Goal: Transaction & Acquisition: Purchase product/service

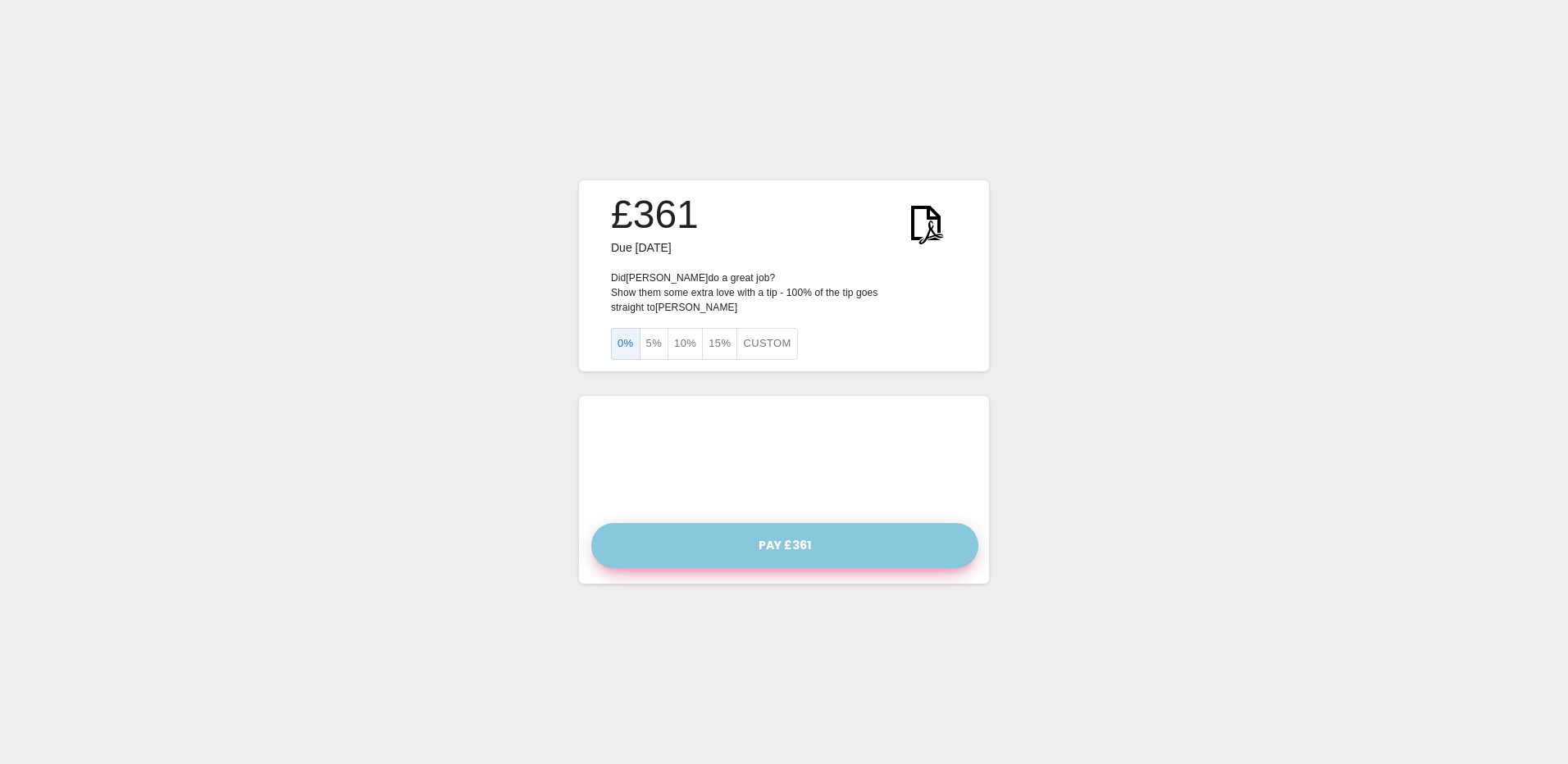
click at [812, 536] on button "Pay £361" at bounding box center [784, 545] width 387 height 45
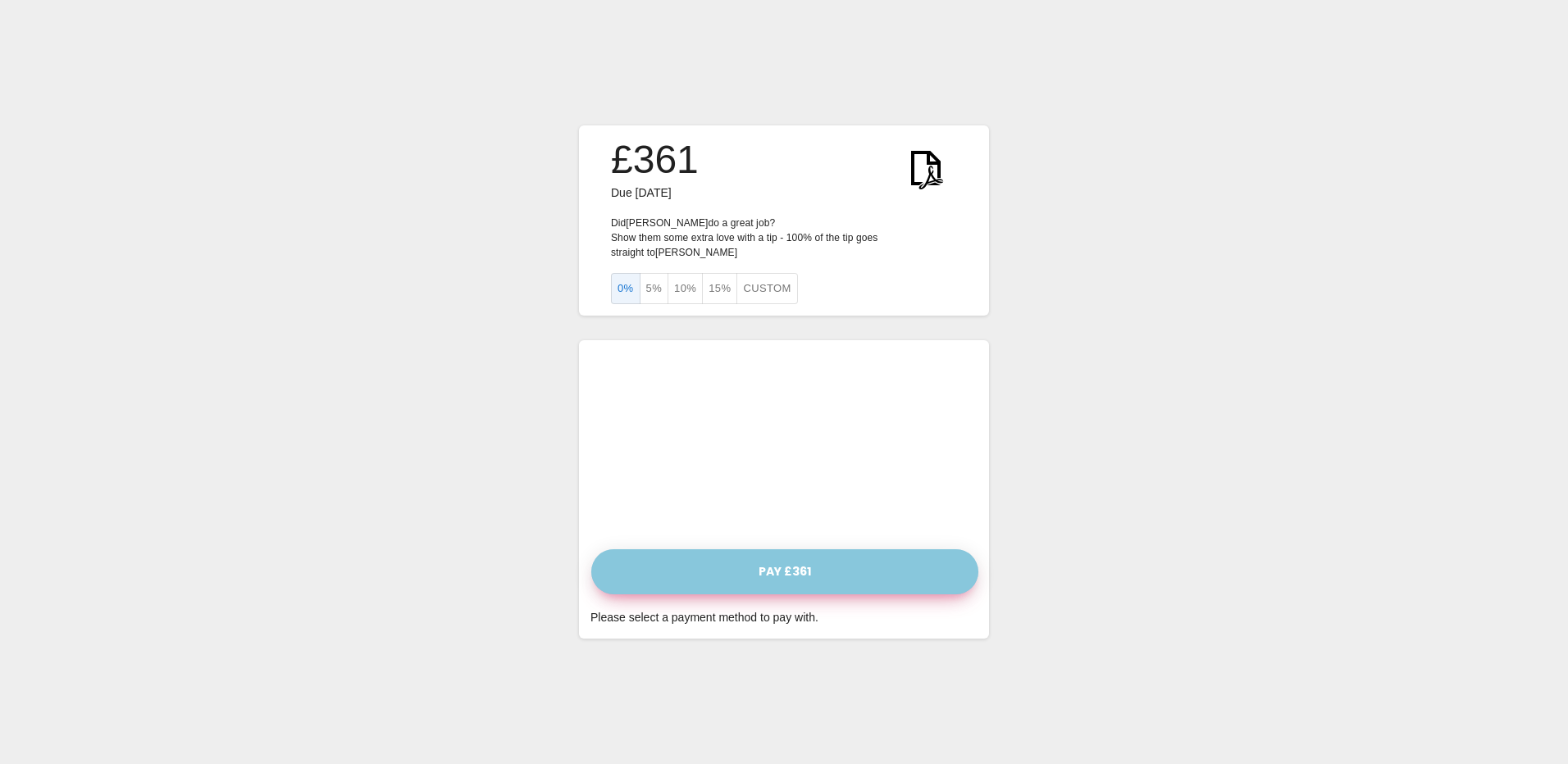
click at [759, 570] on button "Pay £361" at bounding box center [784, 571] width 387 height 45
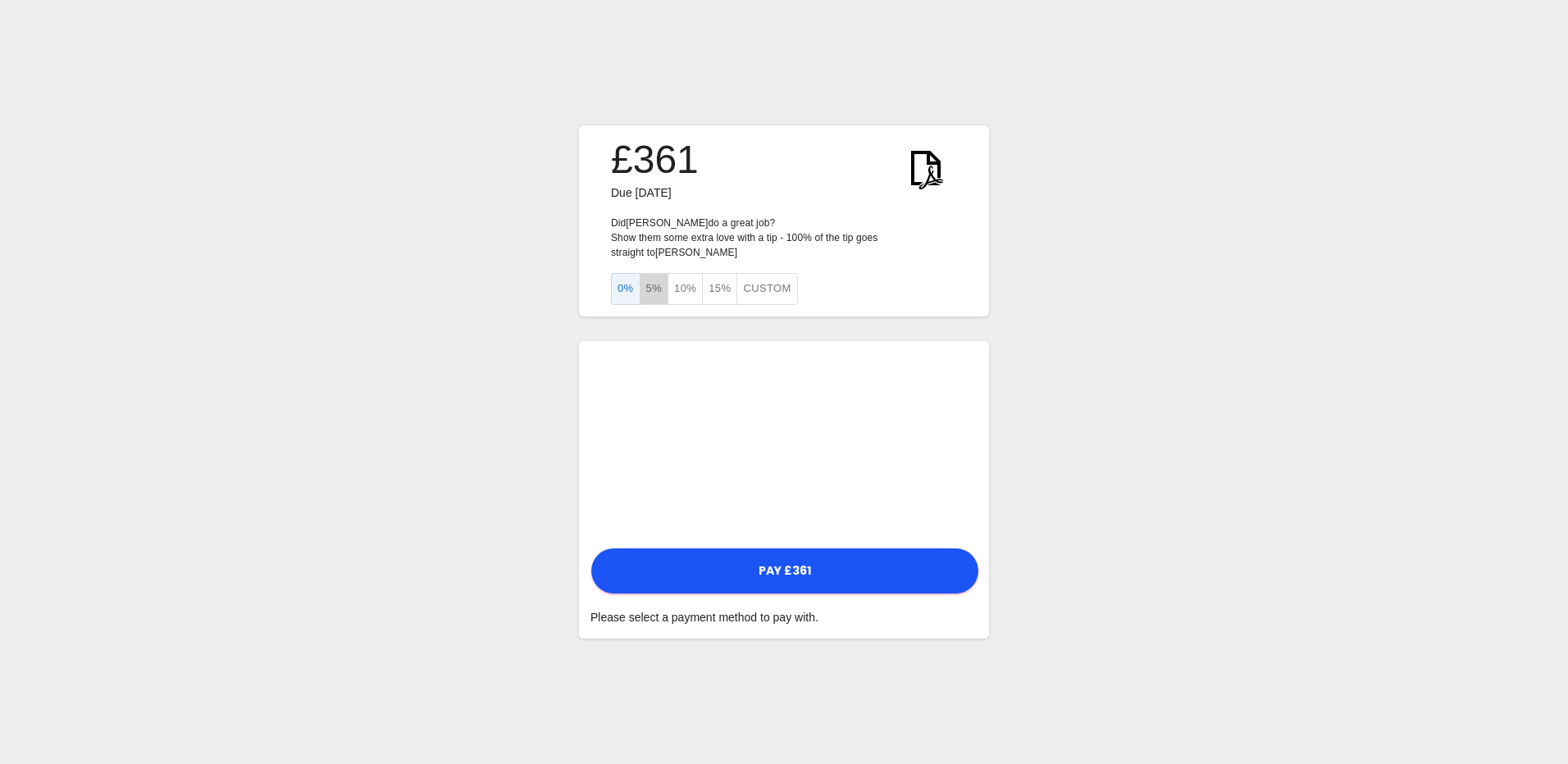
click at [650, 286] on button "5%" at bounding box center [654, 289] width 29 height 32
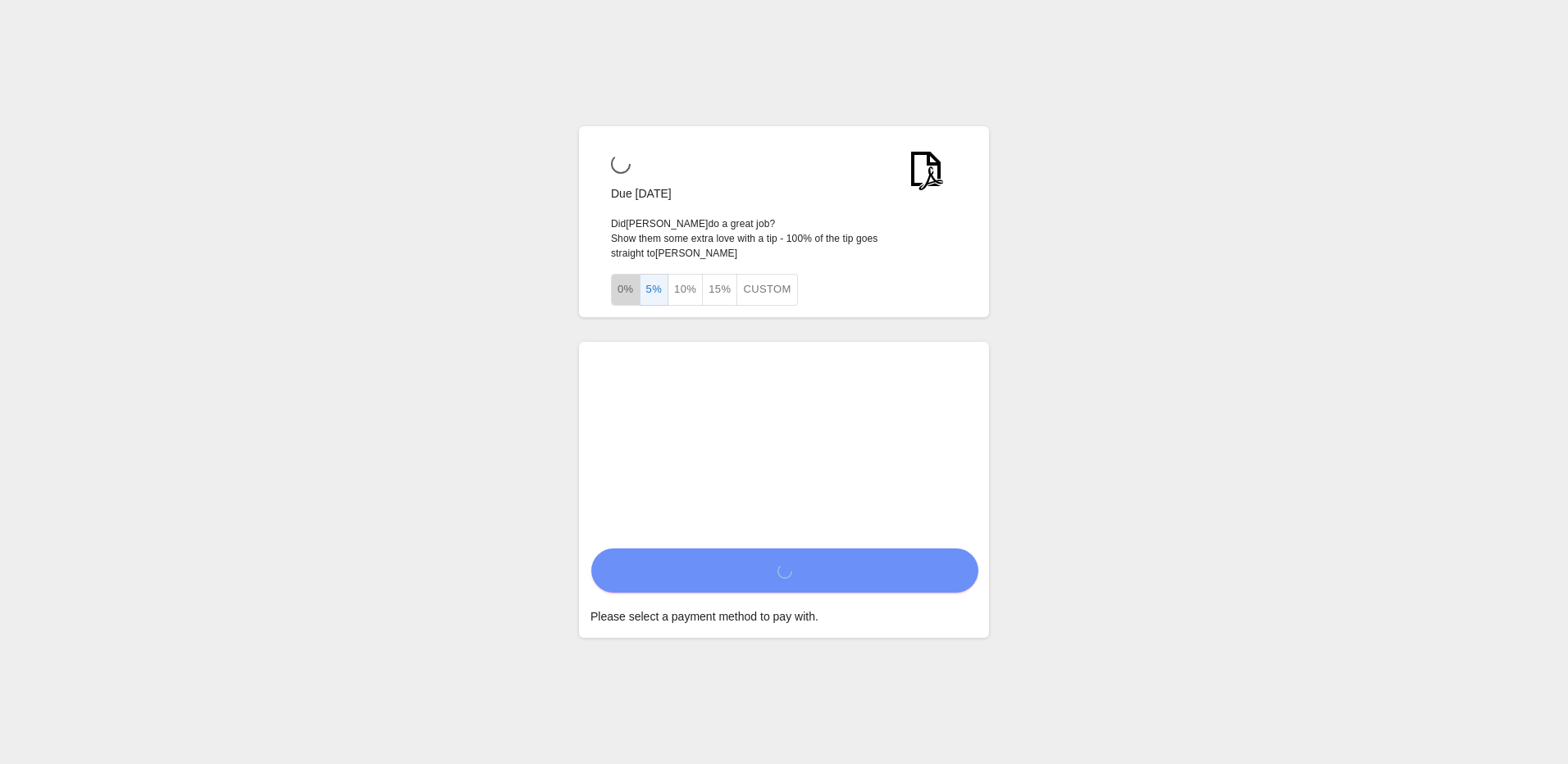
click at [632, 280] on button "0%" at bounding box center [626, 289] width 29 height 32
click at [625, 282] on button "0%" at bounding box center [626, 289] width 29 height 32
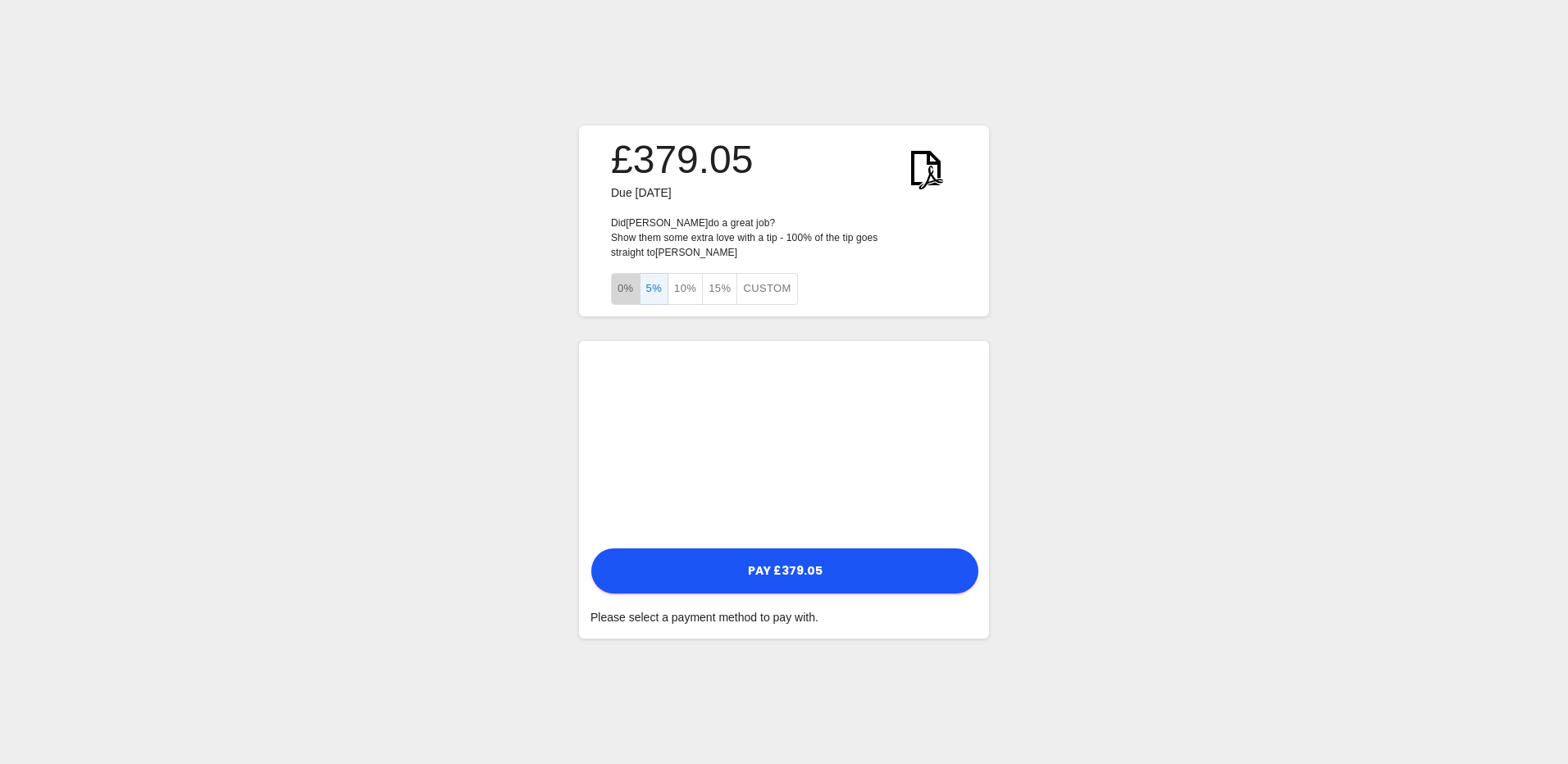
click at [625, 282] on button "0%" at bounding box center [626, 289] width 29 height 32
click at [651, 282] on button "5%" at bounding box center [654, 289] width 29 height 32
click at [636, 273] on div "0% 5% 10% 15% Custom" at bounding box center [705, 289] width 187 height 32
click at [627, 279] on button "0%" at bounding box center [626, 289] width 29 height 32
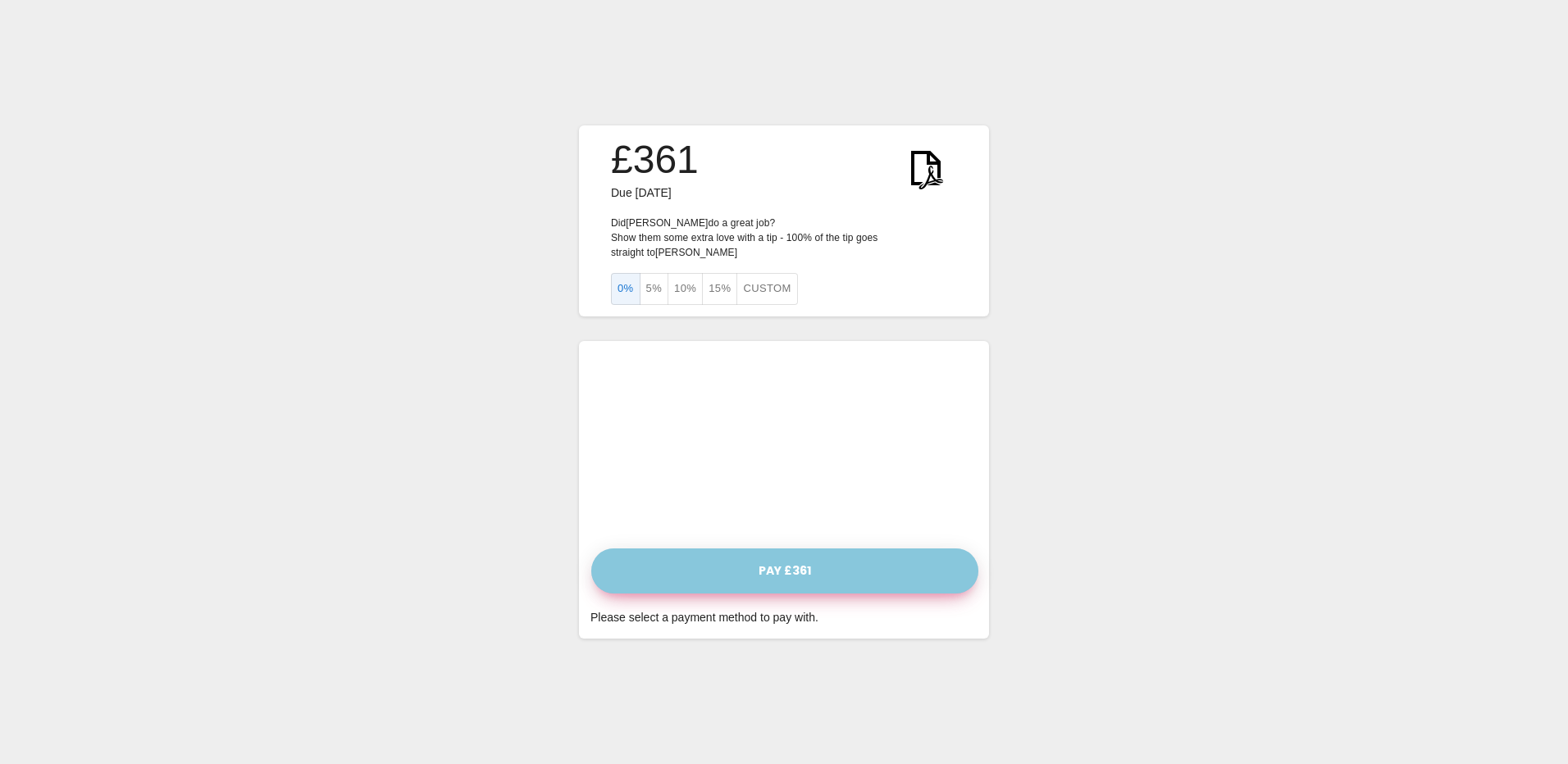
click at [817, 561] on button "Pay £361" at bounding box center [784, 570] width 387 height 45
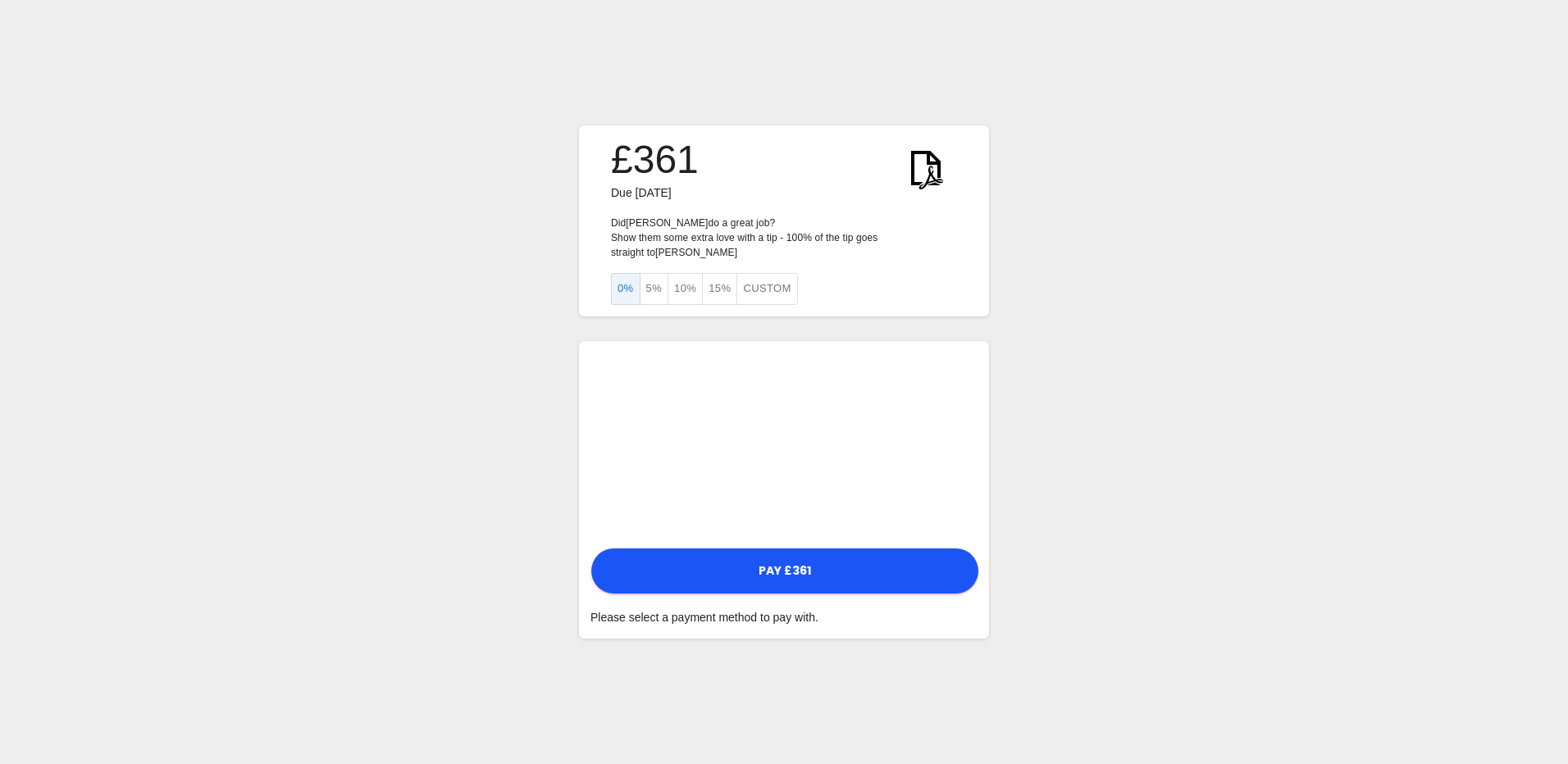
click at [663, 672] on div "£361 Due [DATE] Did [PERSON_NAME] do a great job? Show them some extra love wit…" at bounding box center [784, 382] width 1568 height 764
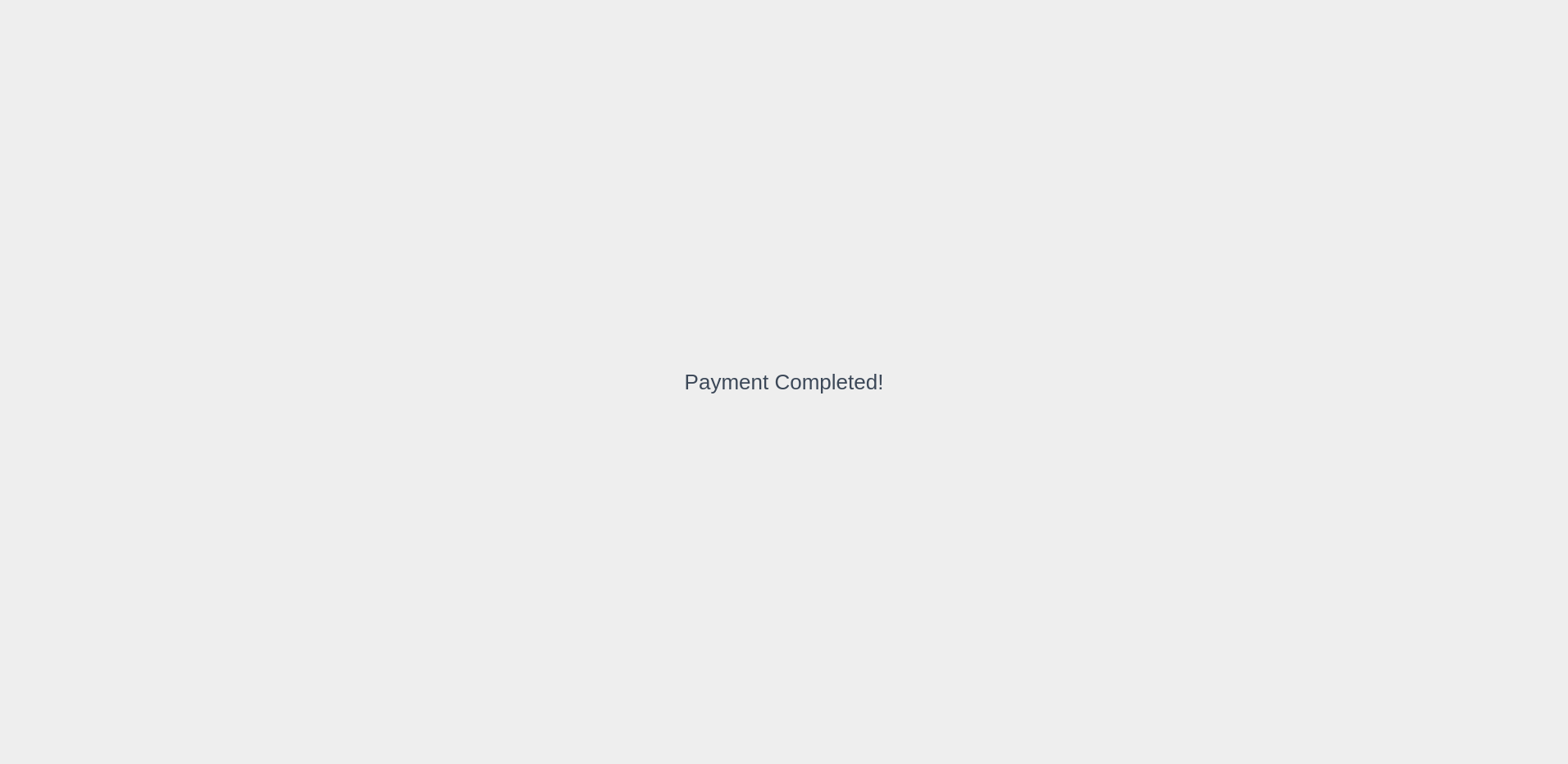
click at [723, 189] on div "Payment Completed!" at bounding box center [784, 382] width 1568 height 764
